Goal: Task Accomplishment & Management: Use online tool/utility

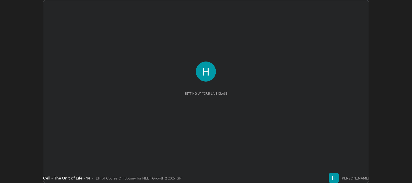
scroll to position [183, 412]
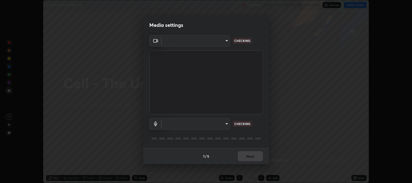
type input "97e3cd23c76f91fb91915eb68de44adfa811e639bdc8ba886a3eb3756a765973"
type input "communications"
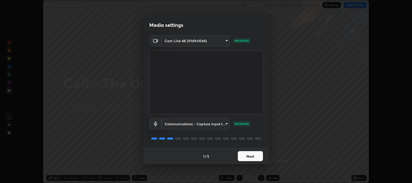
click at [248, 156] on button "Next" at bounding box center [250, 156] width 25 height 10
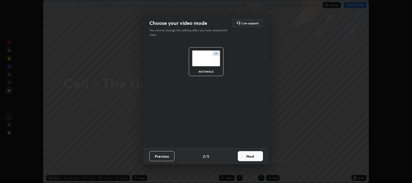
click at [249, 157] on button "Next" at bounding box center [250, 156] width 25 height 10
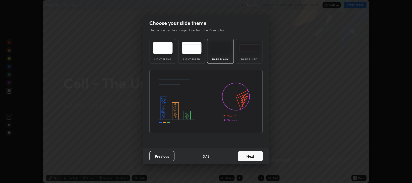
click at [249, 156] on button "Next" at bounding box center [250, 156] width 25 height 10
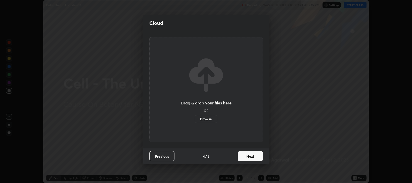
click at [249, 156] on button "Next" at bounding box center [250, 156] width 25 height 10
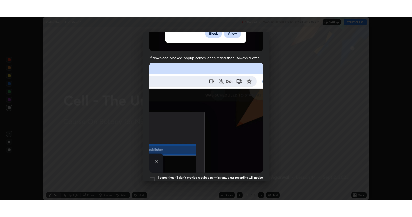
scroll to position [102, 0]
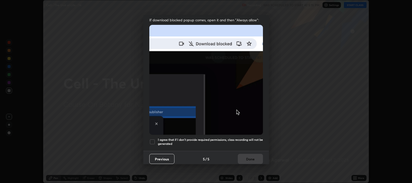
click at [153, 139] on div at bounding box center [152, 142] width 6 height 6
click at [245, 159] on button "Done" at bounding box center [250, 159] width 25 height 10
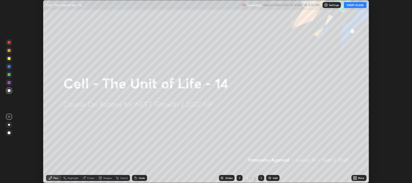
click at [352, 4] on button "START CLASS" at bounding box center [355, 5] width 23 height 6
click at [353, 178] on icon at bounding box center [355, 178] width 4 height 4
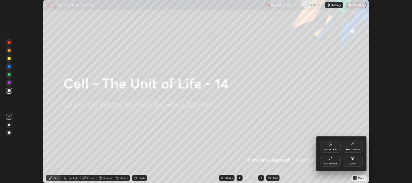
click at [329, 163] on div "Full screen" at bounding box center [330, 164] width 13 height 3
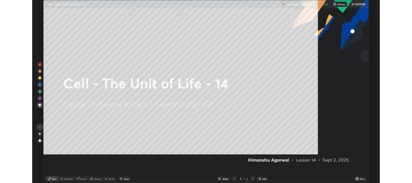
scroll to position [217, 412]
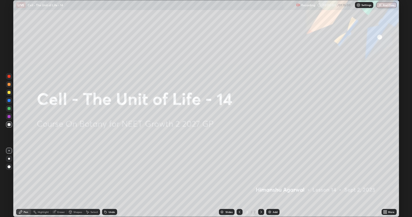
click at [271, 183] on img at bounding box center [270, 212] width 4 height 4
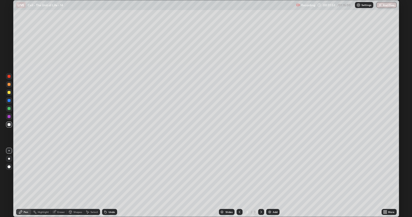
click at [62, 183] on div "Eraser" at bounding box center [61, 212] width 8 height 3
click at [26, 183] on div "Pen" at bounding box center [23, 212] width 15 height 6
click at [60, 183] on div "Eraser" at bounding box center [61, 212] width 8 height 3
click at [23, 183] on div "Pen" at bounding box center [23, 212] width 15 height 6
click at [70, 183] on icon at bounding box center [70, 211] width 3 height 1
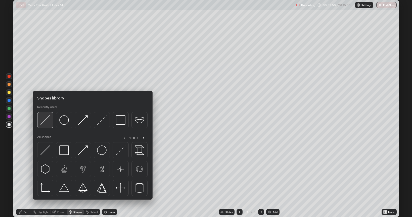
click at [43, 123] on img at bounding box center [45, 120] width 10 height 10
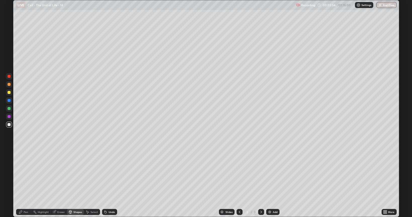
click at [72, 183] on icon at bounding box center [70, 212] width 4 height 4
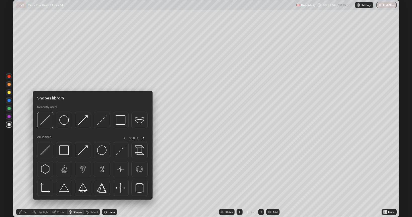
click at [10, 91] on div at bounding box center [9, 92] width 3 height 3
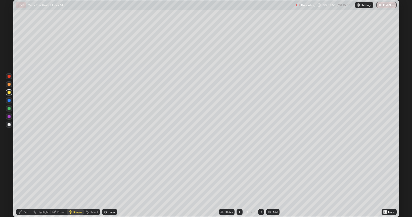
click at [10, 86] on div at bounding box center [9, 84] width 6 height 6
click at [75, 183] on div "Shapes" at bounding box center [77, 212] width 9 height 3
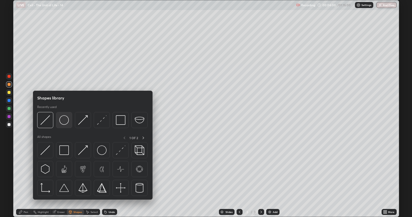
click at [63, 123] on img at bounding box center [64, 120] width 10 height 10
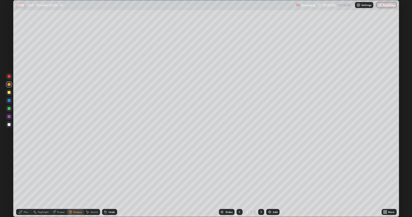
click at [59, 183] on div "Eraser" at bounding box center [61, 212] width 8 height 3
click at [26, 183] on div "Pen" at bounding box center [26, 212] width 5 height 3
click at [9, 93] on div at bounding box center [9, 92] width 3 height 3
click at [59, 183] on div "Eraser" at bounding box center [59, 212] width 16 height 6
click at [24, 183] on div "Pen" at bounding box center [26, 212] width 5 height 3
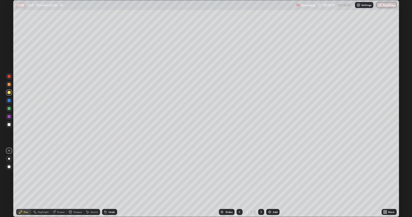
click at [10, 92] on div at bounding box center [9, 92] width 3 height 3
click at [10, 108] on div at bounding box center [9, 108] width 3 height 3
click at [10, 126] on div at bounding box center [9, 124] width 3 height 3
click at [60, 183] on div "Eraser" at bounding box center [61, 212] width 8 height 3
click at [10, 169] on div at bounding box center [9, 167] width 6 height 6
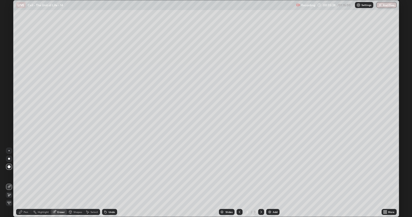
click at [23, 183] on div "Pen" at bounding box center [23, 212] width 15 height 6
click at [10, 110] on div at bounding box center [9, 109] width 6 height 6
click at [6, 168] on div at bounding box center [9, 167] width 8 height 8
click at [73, 183] on div "Shapes" at bounding box center [77, 212] width 9 height 3
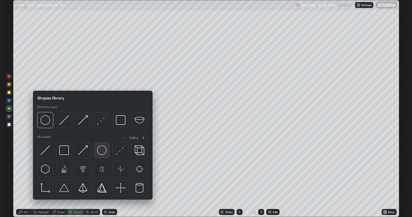
click at [99, 152] on img at bounding box center [102, 150] width 10 height 10
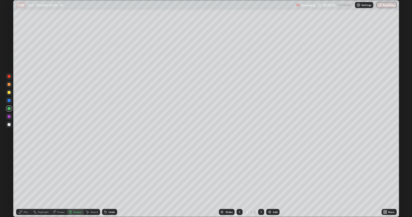
click at [23, 183] on div "Pen" at bounding box center [23, 212] width 15 height 6
click at [9, 151] on div at bounding box center [9, 151] width 6 height 6
click at [71, 183] on icon at bounding box center [70, 212] width 4 height 4
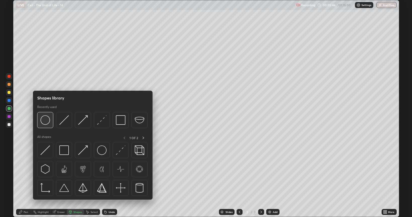
click at [48, 124] on img at bounding box center [45, 120] width 10 height 10
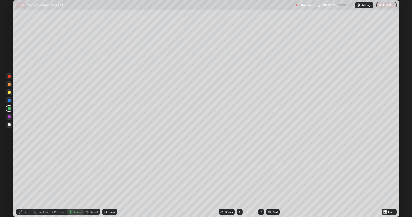
click at [10, 77] on div at bounding box center [9, 76] width 3 height 3
click at [75, 183] on div "Shapes" at bounding box center [77, 212] width 9 height 3
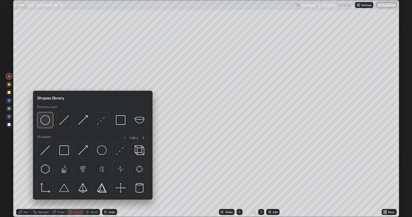
click at [48, 121] on img at bounding box center [45, 120] width 10 height 10
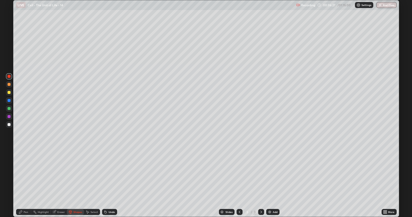
click at [25, 183] on div "Pen" at bounding box center [26, 212] width 5 height 3
click at [9, 167] on div at bounding box center [9, 166] width 3 height 3
click at [72, 183] on div "Shapes" at bounding box center [75, 212] width 17 height 6
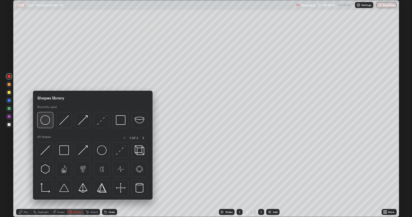
click at [46, 124] on img at bounding box center [45, 120] width 10 height 10
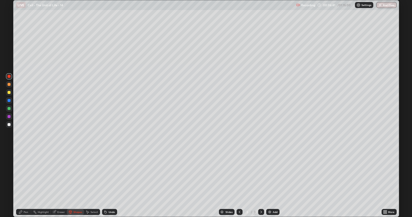
click at [93, 183] on div "Select" at bounding box center [94, 212] width 8 height 3
click at [0, 0] on rect at bounding box center [0, 0] width 0 height 0
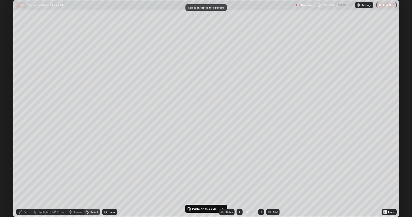
click at [245, 112] on div "0 ° Undo Copy Paste here Duplicate Duplicate to new slide Delete" at bounding box center [205, 108] width 385 height 217
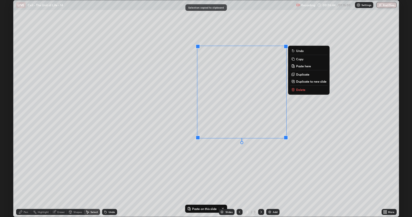
click at [246, 111] on div "0 ° Undo Copy Paste here Duplicate Duplicate to new slide Delete" at bounding box center [205, 108] width 385 height 217
click at [246, 75] on div "0 ° Undo Copy Paste here Duplicate Duplicate to new slide Delete" at bounding box center [205, 108] width 385 height 217
click at [251, 76] on div "0 ° Undo Copy Paste here Duplicate Duplicate to new slide Delete" at bounding box center [205, 108] width 385 height 217
click at [313, 128] on div "0 ° Undo Copy Paste here Duplicate Duplicate to new slide Delete" at bounding box center [205, 108] width 385 height 217
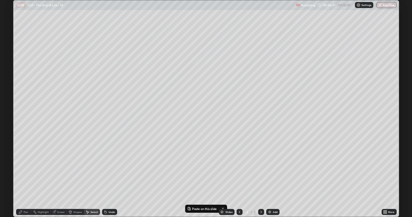
click at [0, 0] on p "Duplicate to new slide" at bounding box center [0, 0] width 0 height 0
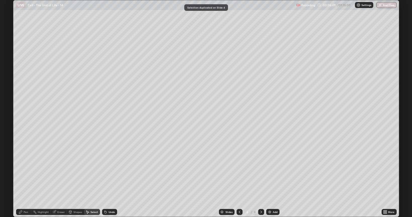
click at [110, 183] on div "Undo" at bounding box center [112, 212] width 6 height 3
click at [106, 183] on icon at bounding box center [106, 212] width 4 height 4
click at [240, 183] on icon at bounding box center [239, 212] width 4 height 4
click at [0, 0] on p "Duplicate to new slide" at bounding box center [0, 0] width 0 height 0
click at [105, 183] on icon at bounding box center [106, 212] width 2 height 2
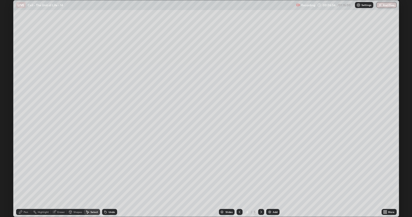
click at [238, 183] on icon at bounding box center [239, 212] width 4 height 4
click at [77, 183] on div "Shapes" at bounding box center [77, 212] width 9 height 3
click at [91, 183] on div "Select" at bounding box center [94, 212] width 8 height 3
click at [221, 145] on div "0 ° Undo Copy Paste here Duplicate Duplicate to new slide Delete" at bounding box center [205, 108] width 385 height 217
click at [61, 183] on div "Eraser" at bounding box center [61, 212] width 8 height 3
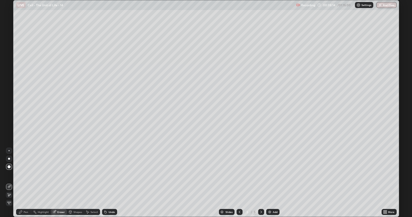
click at [109, 183] on div "Undo" at bounding box center [112, 212] width 6 height 3
click at [24, 183] on div "Pen" at bounding box center [23, 212] width 15 height 6
click at [9, 149] on div at bounding box center [9, 151] width 6 height 6
click at [8, 125] on div at bounding box center [9, 124] width 3 height 3
click at [71, 183] on icon at bounding box center [70, 212] width 3 height 3
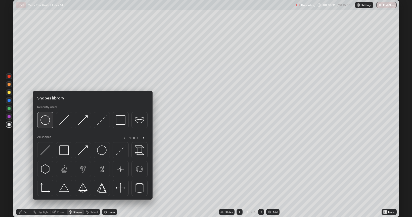
click at [46, 124] on img at bounding box center [45, 120] width 10 height 10
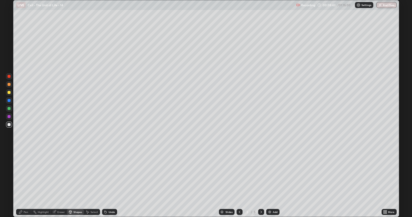
click at [79, 183] on div "Shapes" at bounding box center [77, 212] width 9 height 3
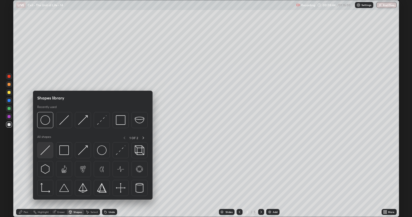
click at [48, 152] on img at bounding box center [45, 150] width 10 height 10
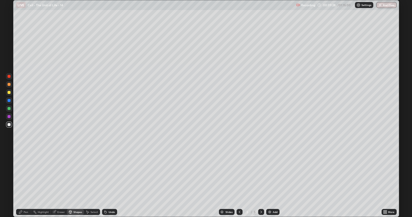
click at [9, 93] on div at bounding box center [9, 92] width 3 height 3
click at [76, 183] on div "Shapes" at bounding box center [77, 212] width 9 height 3
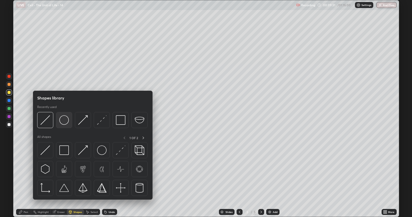
click at [64, 122] on img at bounding box center [64, 120] width 10 height 10
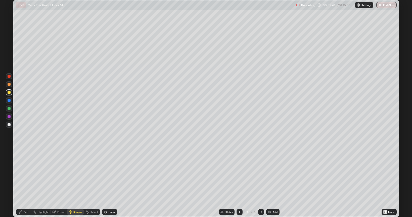
click at [107, 183] on icon at bounding box center [106, 212] width 4 height 4
click at [60, 183] on div "Eraser" at bounding box center [61, 212] width 8 height 3
click at [109, 183] on div "Undo" at bounding box center [112, 212] width 6 height 3
click at [108, 183] on div "Undo" at bounding box center [109, 212] width 15 height 6
click at [109, 183] on div "Undo" at bounding box center [112, 212] width 6 height 3
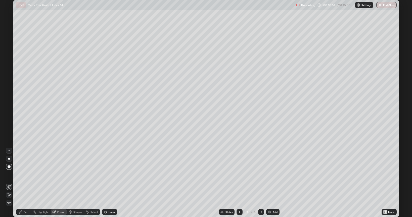
click at [24, 183] on div "Pen" at bounding box center [26, 212] width 5 height 3
click at [74, 183] on div "Shapes" at bounding box center [77, 212] width 9 height 3
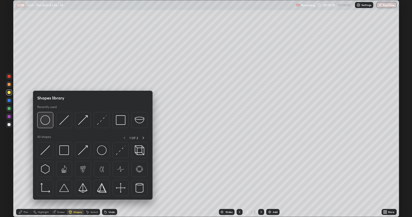
click at [46, 123] on img at bounding box center [45, 120] width 10 height 10
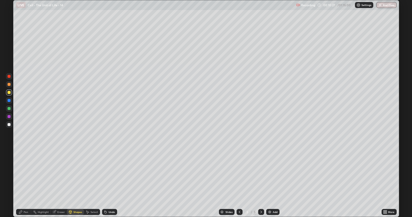
click at [110, 183] on div "Undo" at bounding box center [109, 212] width 15 height 6
click at [11, 124] on div at bounding box center [9, 125] width 6 height 6
click at [109, 183] on div "Undo" at bounding box center [112, 212] width 6 height 3
click at [108, 183] on div "Undo" at bounding box center [109, 212] width 15 height 6
click at [110, 183] on div "Undo" at bounding box center [112, 212] width 6 height 3
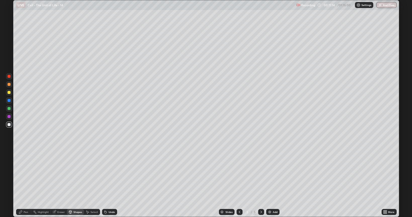
click at [109, 183] on div "Undo" at bounding box center [112, 212] width 6 height 3
click at [111, 183] on div "Undo" at bounding box center [112, 212] width 6 height 3
click at [108, 183] on div "Undo" at bounding box center [109, 212] width 15 height 6
click at [10, 117] on div at bounding box center [9, 116] width 3 height 3
click at [75, 183] on div "Shapes" at bounding box center [75, 212] width 17 height 6
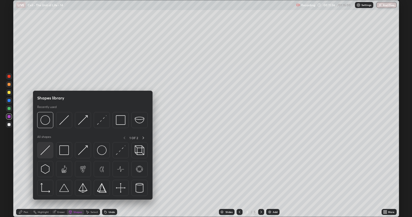
click at [46, 151] on img at bounding box center [45, 150] width 10 height 10
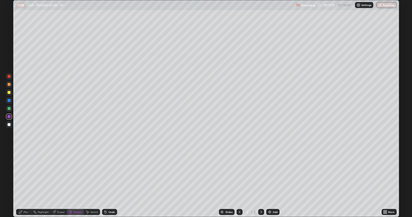
click at [25, 183] on div "Pen" at bounding box center [26, 212] width 5 height 3
click at [9, 167] on div at bounding box center [9, 166] width 3 height 3
click at [77, 183] on div "Shapes" at bounding box center [75, 212] width 17 height 6
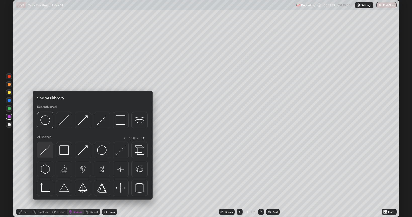
click at [47, 148] on img at bounding box center [45, 150] width 10 height 10
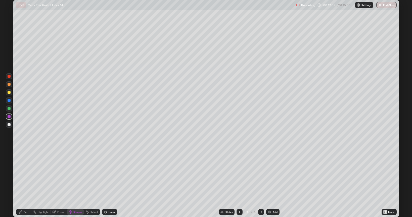
click at [26, 183] on div "Pen" at bounding box center [26, 212] width 5 height 3
click at [8, 125] on div at bounding box center [9, 124] width 3 height 3
click at [8, 152] on div at bounding box center [9, 151] width 6 height 6
click at [8, 92] on div at bounding box center [9, 92] width 3 height 3
click at [6, 126] on div at bounding box center [9, 125] width 6 height 6
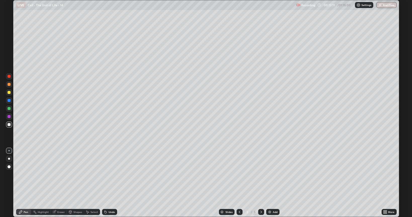
click at [384, 183] on icon at bounding box center [383, 212] width 1 height 1
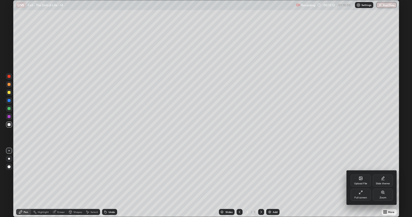
click at [359, 183] on icon at bounding box center [361, 192] width 4 height 4
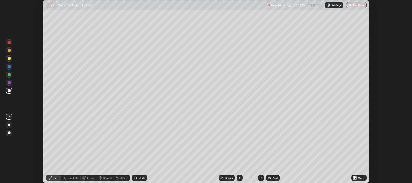
scroll to position [24940, 24711]
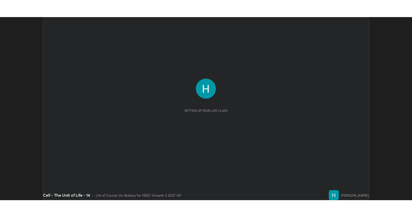
scroll to position [183, 412]
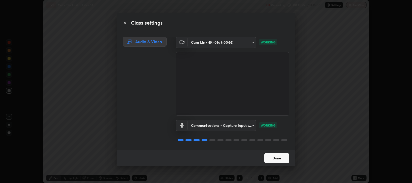
click at [272, 159] on button "Done" at bounding box center [276, 158] width 25 height 10
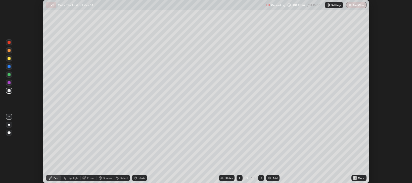
click at [355, 179] on icon at bounding box center [355, 178] width 1 height 1
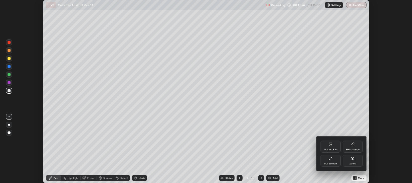
click at [330, 162] on div "Full screen" at bounding box center [330, 161] width 20 height 12
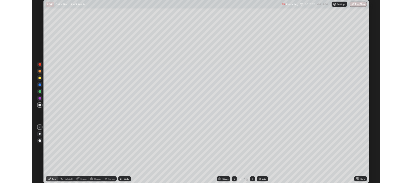
scroll to position [217, 412]
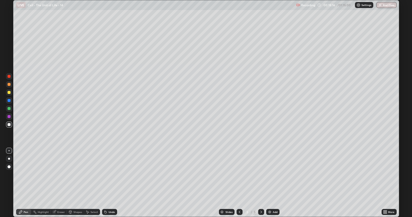
click at [11, 125] on div at bounding box center [9, 125] width 6 height 6
click at [76, 183] on div "Shapes" at bounding box center [77, 212] width 9 height 3
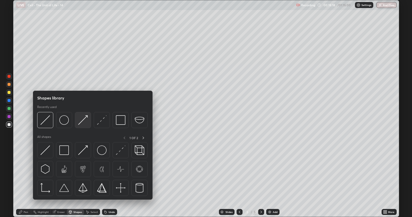
click at [83, 121] on img at bounding box center [83, 120] width 10 height 10
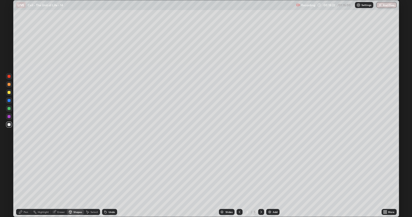
click at [25, 183] on div "Pen" at bounding box center [26, 212] width 5 height 3
click at [9, 108] on div at bounding box center [9, 108] width 3 height 3
click at [10, 125] on div at bounding box center [9, 124] width 3 height 3
click at [10, 167] on div at bounding box center [9, 166] width 3 height 3
click at [108, 183] on div "Undo" at bounding box center [109, 212] width 15 height 6
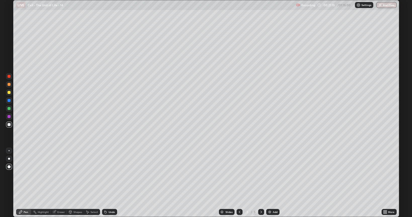
click at [9, 151] on div at bounding box center [9, 150] width 1 height 1
click at [8, 84] on div at bounding box center [9, 84] width 3 height 3
click at [58, 183] on div "Eraser" at bounding box center [61, 212] width 8 height 3
click at [23, 183] on div "Pen" at bounding box center [23, 212] width 15 height 6
click at [10, 125] on div at bounding box center [9, 124] width 3 height 3
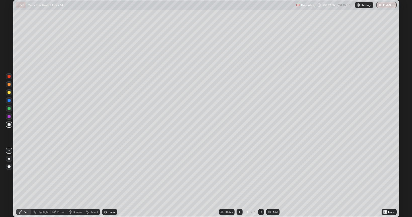
click at [11, 86] on div at bounding box center [9, 84] width 6 height 6
click at [77, 183] on div "Shapes" at bounding box center [77, 212] width 9 height 3
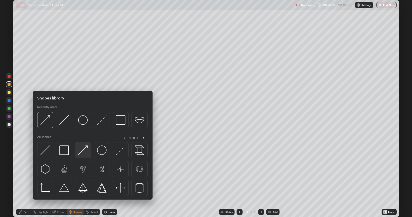
click at [82, 149] on img at bounding box center [83, 150] width 10 height 10
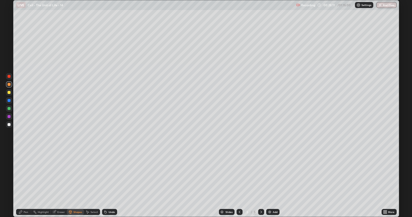
click at [10, 109] on div at bounding box center [9, 108] width 3 height 3
click at [111, 183] on div "Undo" at bounding box center [112, 212] width 6 height 3
click at [29, 183] on div "Pen" at bounding box center [23, 212] width 15 height 6
click at [78, 183] on div "Shapes" at bounding box center [77, 212] width 9 height 3
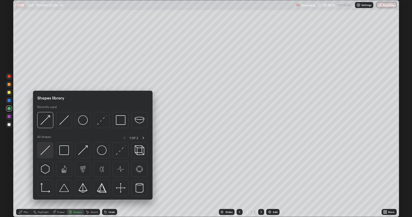
click at [46, 150] on img at bounding box center [45, 150] width 10 height 10
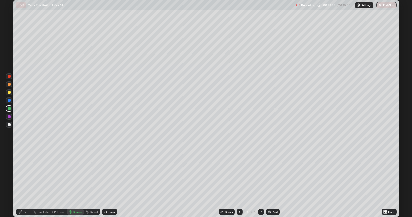
click at [75, 183] on div "Shapes" at bounding box center [75, 212] width 17 height 6
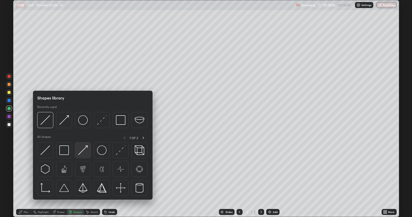
click at [86, 151] on img at bounding box center [83, 150] width 10 height 10
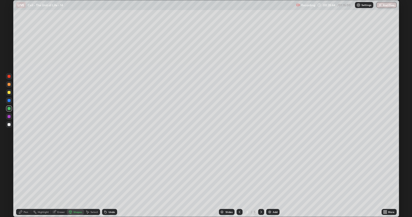
click at [9, 76] on div at bounding box center [9, 76] width 3 height 3
click at [24, 183] on div "Pen" at bounding box center [23, 212] width 15 height 6
click at [75, 183] on div "Shapes" at bounding box center [77, 212] width 9 height 3
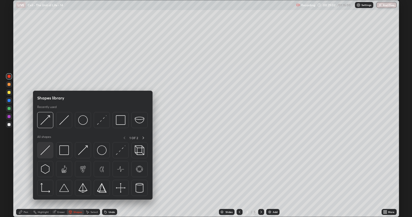
click at [49, 146] on img at bounding box center [45, 150] width 10 height 10
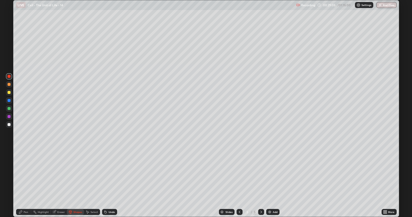
click at [75, 183] on div "Shapes" at bounding box center [77, 212] width 9 height 3
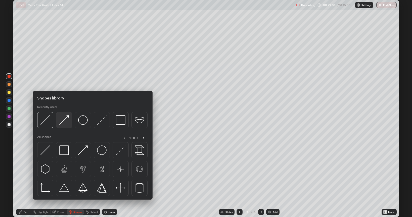
click at [64, 121] on img at bounding box center [64, 120] width 10 height 10
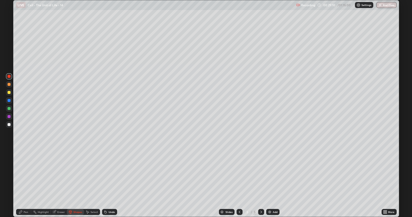
click at [26, 183] on div "Pen" at bounding box center [26, 212] width 5 height 3
click at [22, 183] on icon at bounding box center [21, 212] width 4 height 4
click at [10, 127] on div at bounding box center [9, 125] width 6 height 6
click at [76, 183] on div "Shapes" at bounding box center [77, 212] width 9 height 3
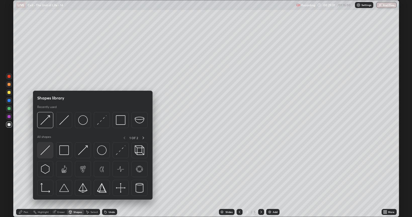
click at [46, 150] on img at bounding box center [45, 150] width 10 height 10
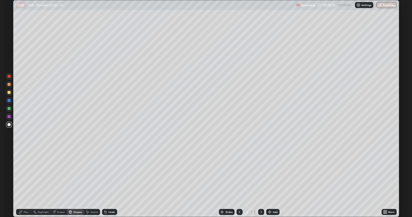
click at [79, 183] on div "Shapes" at bounding box center [77, 212] width 9 height 3
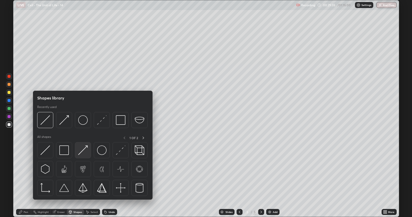
click at [84, 149] on img at bounding box center [83, 150] width 10 height 10
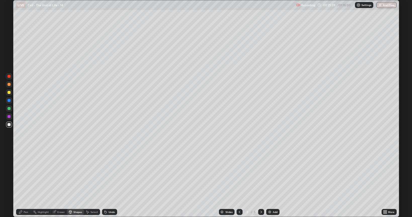
click at [27, 183] on div "Pen" at bounding box center [26, 212] width 5 height 3
click at [11, 116] on div at bounding box center [9, 117] width 6 height 6
click at [74, 183] on div "Shapes" at bounding box center [77, 212] width 9 height 3
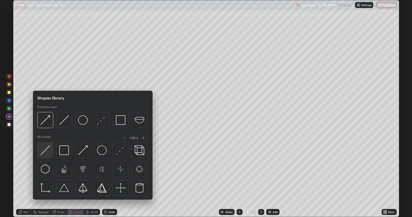
click at [45, 151] on img at bounding box center [45, 150] width 10 height 10
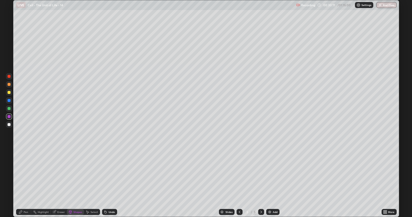
click at [70, 183] on icon at bounding box center [70, 213] width 0 height 2
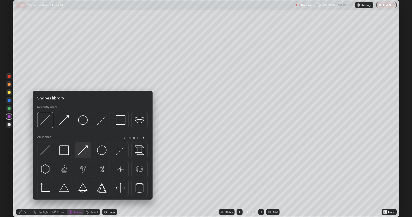
click at [81, 149] on img at bounding box center [83, 150] width 10 height 10
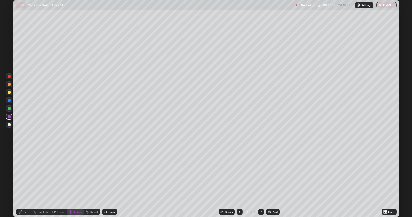
click at [27, 183] on div "Pen" at bounding box center [26, 212] width 5 height 3
click at [9, 125] on div at bounding box center [9, 124] width 3 height 3
click at [74, 183] on div "Shapes" at bounding box center [77, 212] width 9 height 3
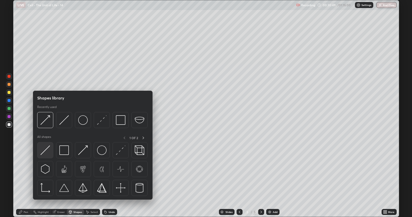
click at [44, 151] on img at bounding box center [45, 150] width 10 height 10
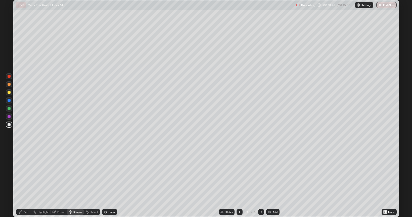
click at [8, 93] on div at bounding box center [9, 92] width 3 height 3
click at [106, 183] on icon at bounding box center [106, 212] width 4 height 4
click at [26, 183] on div "Pen" at bounding box center [26, 212] width 5 height 3
click at [10, 95] on div at bounding box center [9, 92] width 6 height 6
click at [11, 93] on div at bounding box center [9, 92] width 6 height 6
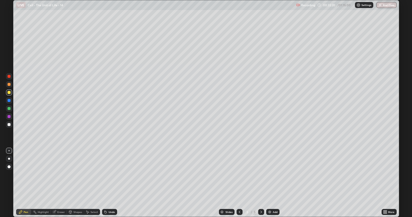
click at [9, 93] on div at bounding box center [9, 92] width 3 height 3
click at [9, 126] on div at bounding box center [9, 125] width 6 height 6
click at [58, 183] on div "Eraser" at bounding box center [61, 212] width 8 height 3
click at [24, 183] on div "Pen" at bounding box center [26, 212] width 5 height 3
click at [11, 84] on div at bounding box center [9, 84] width 6 height 6
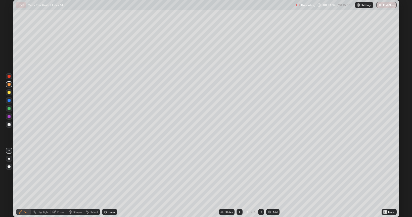
click at [8, 123] on div at bounding box center [9, 124] width 3 height 3
click at [60, 183] on div "Eraser" at bounding box center [61, 212] width 8 height 3
click at [24, 183] on div "Pen" at bounding box center [23, 212] width 15 height 6
click at [58, 183] on div "Eraser" at bounding box center [59, 212] width 16 height 6
click at [74, 183] on div "Shapes" at bounding box center [77, 212] width 9 height 3
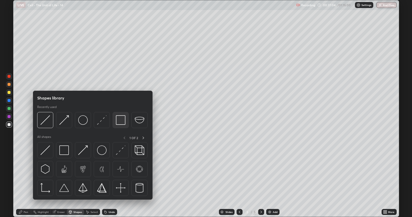
click at [120, 122] on img at bounding box center [121, 120] width 10 height 10
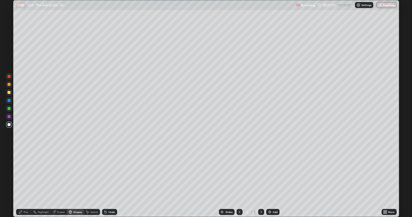
click at [9, 93] on div at bounding box center [9, 92] width 3 height 3
click at [75, 183] on div "Shapes" at bounding box center [77, 212] width 9 height 3
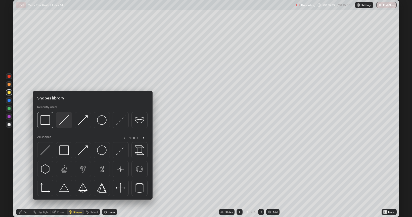
click at [63, 123] on img at bounding box center [64, 120] width 10 height 10
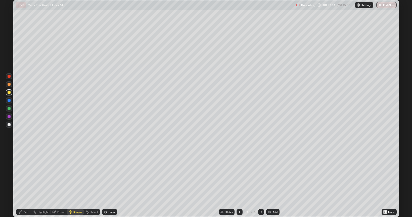
click at [24, 183] on div "Pen" at bounding box center [26, 212] width 5 height 3
click at [59, 183] on div "Eraser" at bounding box center [61, 212] width 8 height 3
click at [21, 183] on icon at bounding box center [21, 212] width 4 height 4
click at [9, 124] on div at bounding box center [9, 124] width 3 height 3
click at [7, 84] on div at bounding box center [9, 84] width 6 height 6
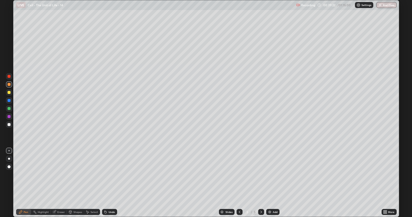
click at [10, 125] on div at bounding box center [9, 124] width 3 height 3
click at [269, 183] on img at bounding box center [270, 212] width 4 height 4
click at [72, 183] on div "Shapes" at bounding box center [75, 212] width 17 height 6
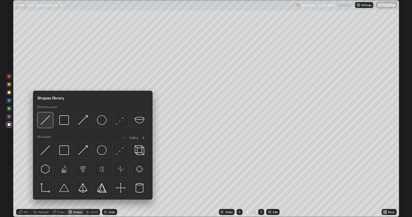
click at [47, 121] on img at bounding box center [45, 120] width 10 height 10
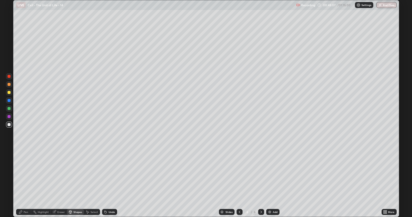
click at [11, 95] on div at bounding box center [9, 92] width 6 height 6
click at [110, 183] on div "Undo" at bounding box center [109, 212] width 15 height 6
click at [20, 183] on icon at bounding box center [20, 212] width 3 height 3
click at [109, 183] on div "Undo" at bounding box center [112, 212] width 6 height 3
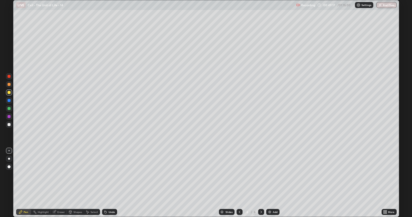
click at [109, 183] on div "Undo" at bounding box center [112, 212] width 6 height 3
click at [108, 183] on div "Undo" at bounding box center [109, 212] width 15 height 6
click at [74, 183] on div "Shapes" at bounding box center [77, 212] width 9 height 3
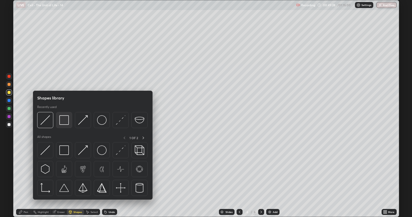
click at [62, 124] on img at bounding box center [64, 120] width 10 height 10
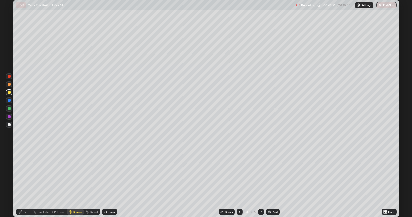
click at [10, 126] on div at bounding box center [9, 125] width 6 height 6
click at [25, 183] on div "Pen" at bounding box center [26, 212] width 5 height 3
click at [9, 93] on div at bounding box center [9, 92] width 3 height 3
click at [8, 86] on div at bounding box center [9, 84] width 6 height 6
click at [8, 123] on div at bounding box center [9, 124] width 3 height 3
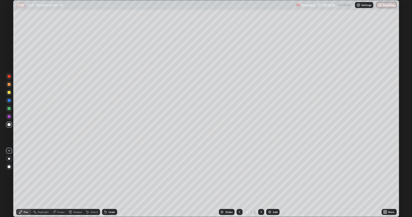
click at [8, 93] on div at bounding box center [9, 92] width 3 height 3
click at [72, 183] on div "Shapes" at bounding box center [75, 212] width 17 height 6
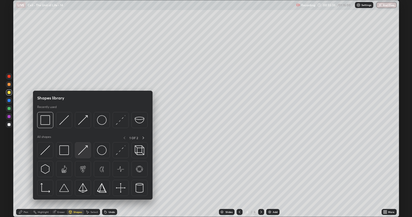
click at [81, 153] on img at bounding box center [83, 150] width 10 height 10
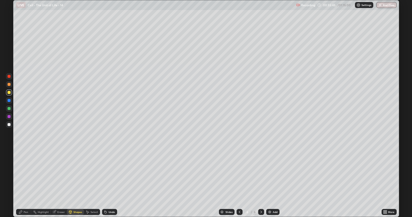
click at [23, 183] on div "Pen" at bounding box center [23, 212] width 15 height 6
click at [105, 183] on icon at bounding box center [106, 212] width 2 height 2
click at [9, 85] on div at bounding box center [9, 84] width 3 height 3
click at [76, 183] on div "Shapes" at bounding box center [77, 212] width 9 height 3
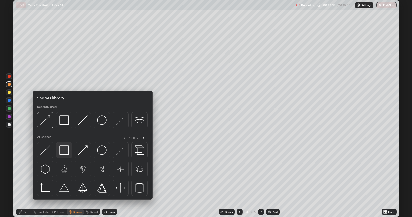
click at [63, 147] on img at bounding box center [64, 150] width 10 height 10
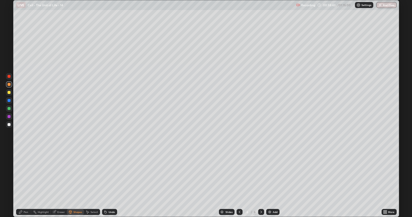
click at [8, 109] on div at bounding box center [9, 108] width 3 height 3
click at [22, 183] on icon at bounding box center [20, 212] width 3 height 3
click at [106, 183] on icon at bounding box center [106, 212] width 2 height 2
click at [106, 183] on icon at bounding box center [106, 212] width 4 height 4
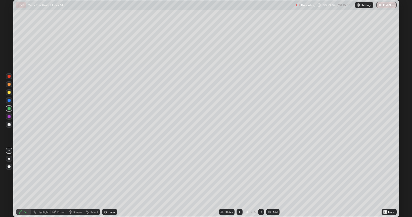
click at [106, 183] on icon at bounding box center [106, 212] width 4 height 4
click at [108, 183] on div "Undo" at bounding box center [109, 212] width 15 height 6
click at [109, 183] on div "Undo" at bounding box center [112, 212] width 6 height 3
click at [8, 125] on div at bounding box center [9, 124] width 3 height 3
click at [8, 90] on div at bounding box center [9, 92] width 6 height 6
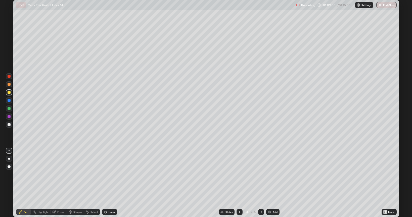
click at [269, 183] on img at bounding box center [270, 212] width 4 height 4
click at [10, 85] on div at bounding box center [9, 84] width 3 height 3
click at [384, 6] on button "End Class" at bounding box center [387, 5] width 20 height 6
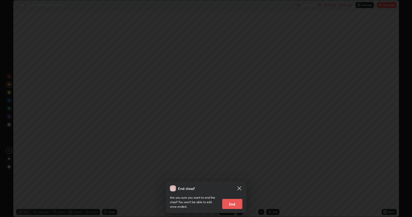
click at [231, 183] on button "End" at bounding box center [232, 204] width 20 height 10
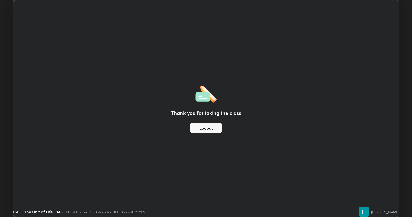
click at [214, 129] on button "Logout" at bounding box center [206, 128] width 32 height 10
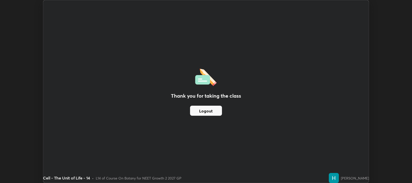
scroll to position [24940, 24711]
